Goal: Navigation & Orientation: Find specific page/section

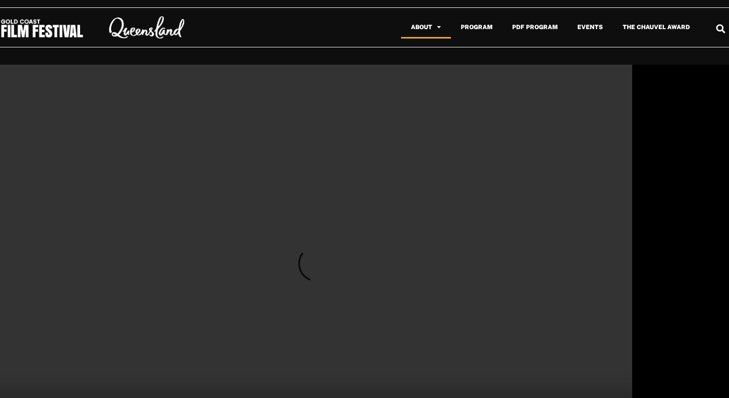
click at [406, 30] on link "About" at bounding box center [426, 27] width 50 height 23
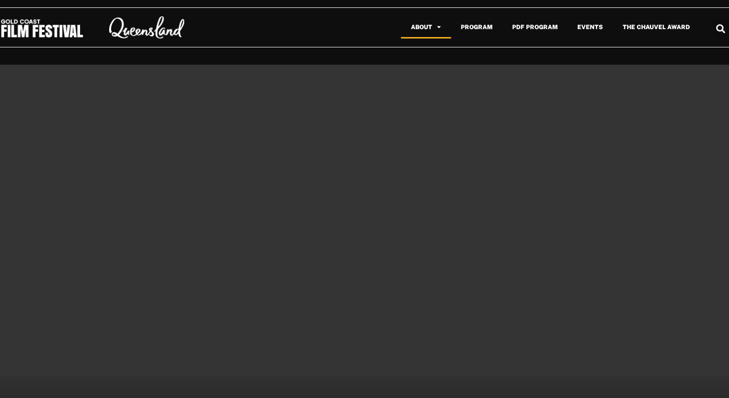
click at [421, 31] on link "About" at bounding box center [426, 27] width 50 height 23
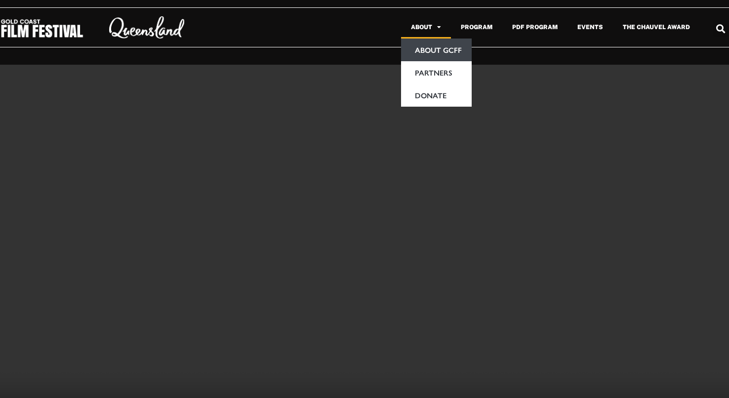
click at [430, 51] on link "About GCFF" at bounding box center [436, 50] width 71 height 23
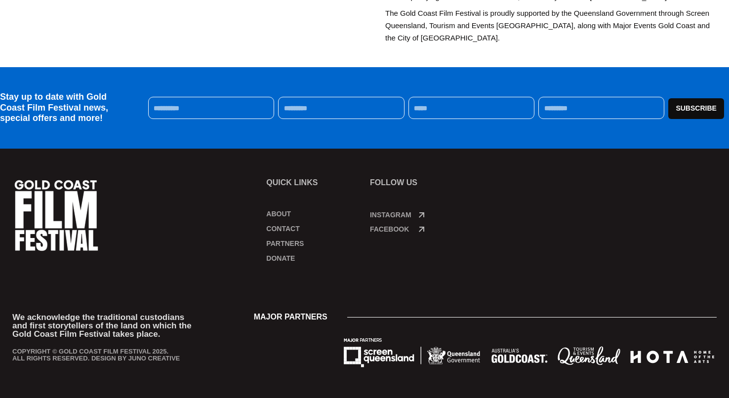
scroll to position [507, 0]
click at [298, 230] on link "Contact" at bounding box center [313, 229] width 94 height 10
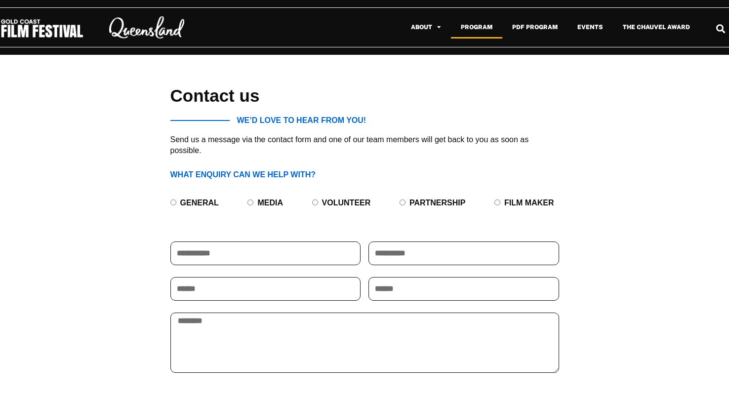
click at [471, 29] on link "Program" at bounding box center [476, 27] width 51 height 23
